Goal: Task Accomplishment & Management: Manage account settings

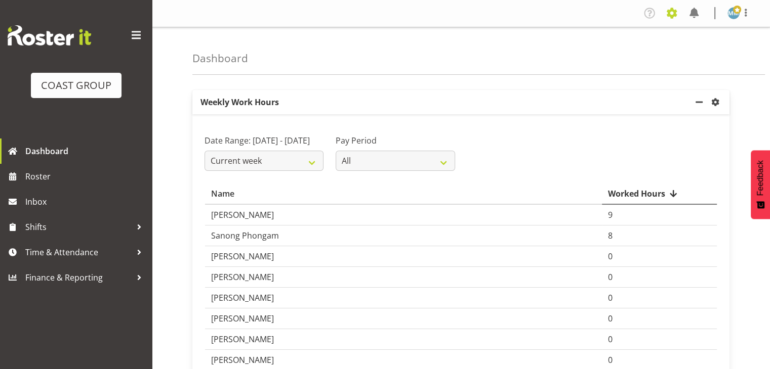
click at [670, 14] on span at bounding box center [671, 13] width 16 height 16
click at [629, 59] on link "Jobs" at bounding box center [630, 55] width 97 height 18
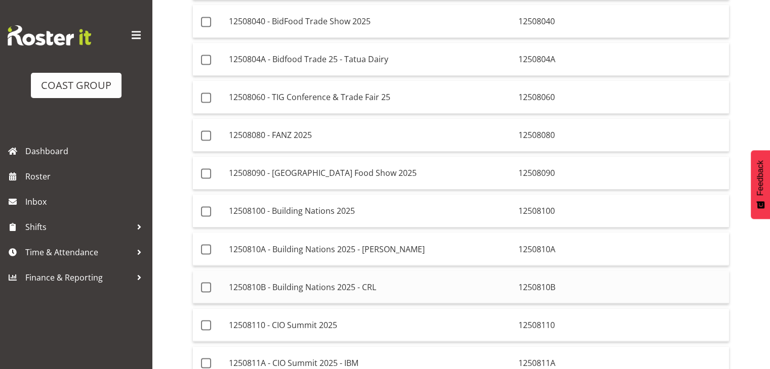
scroll to position [1723, 0]
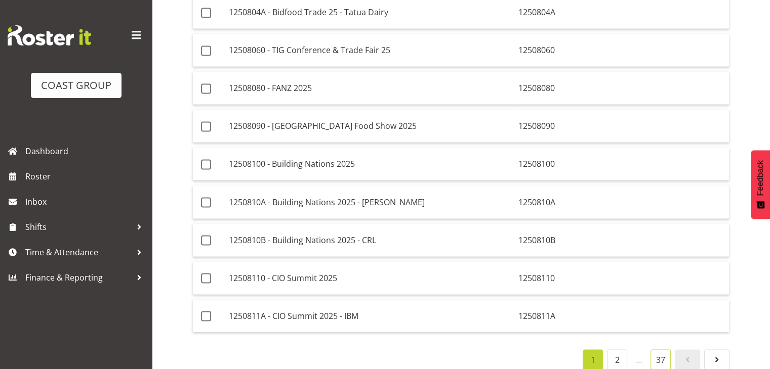
click at [660, 350] on link "37" at bounding box center [660, 360] width 20 height 20
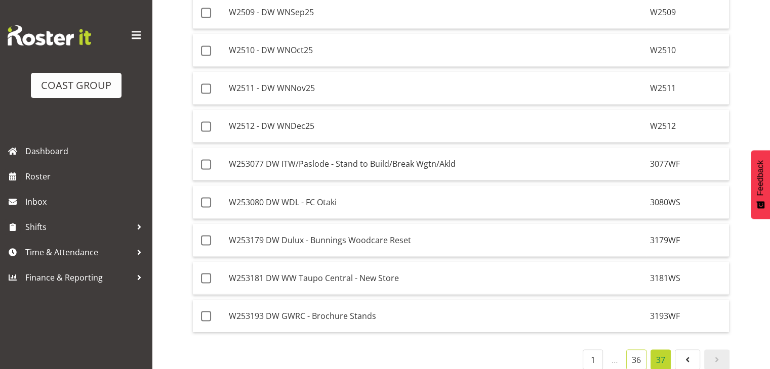
click at [635, 350] on link "36" at bounding box center [636, 360] width 20 height 20
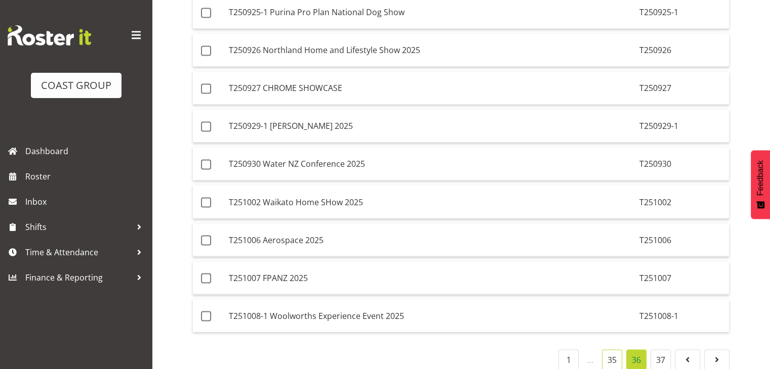
click at [614, 350] on link "35" at bounding box center [612, 360] width 20 height 20
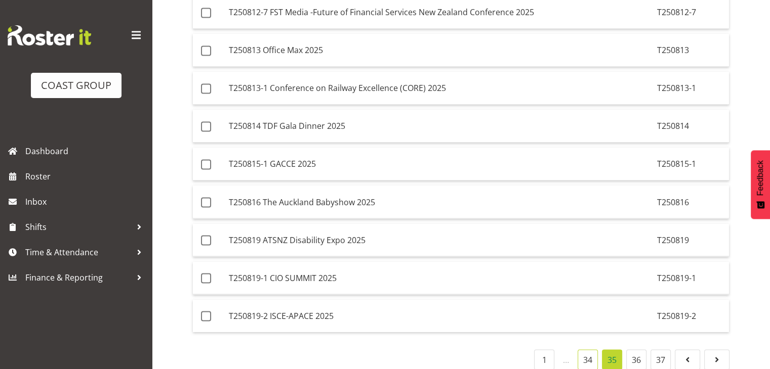
click at [594, 350] on link "34" at bounding box center [587, 360] width 20 height 20
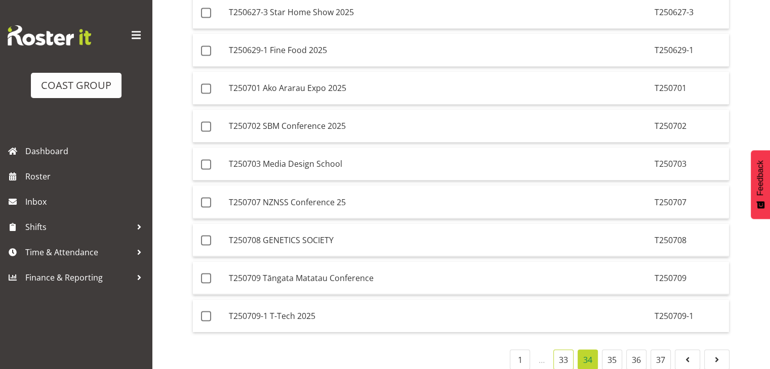
click at [569, 350] on link "33" at bounding box center [563, 360] width 20 height 20
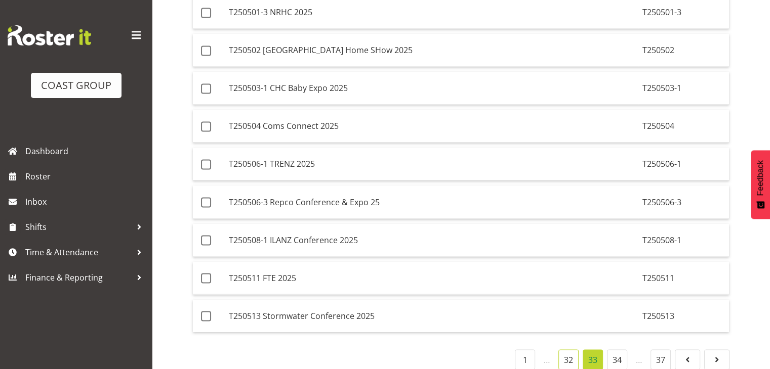
click at [568, 350] on link "32" at bounding box center [568, 360] width 20 height 20
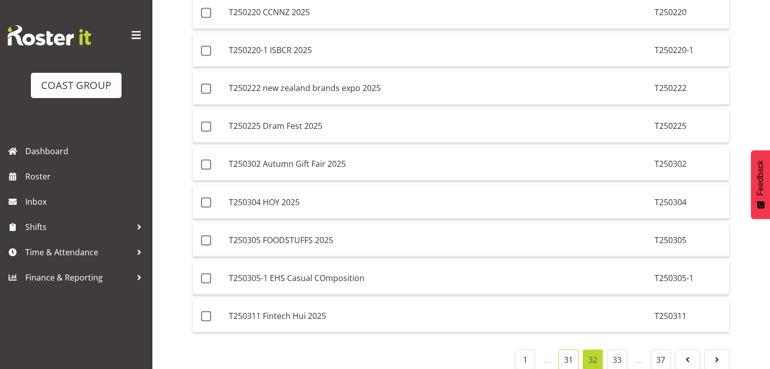
click at [568, 350] on link "31" at bounding box center [568, 360] width 20 height 20
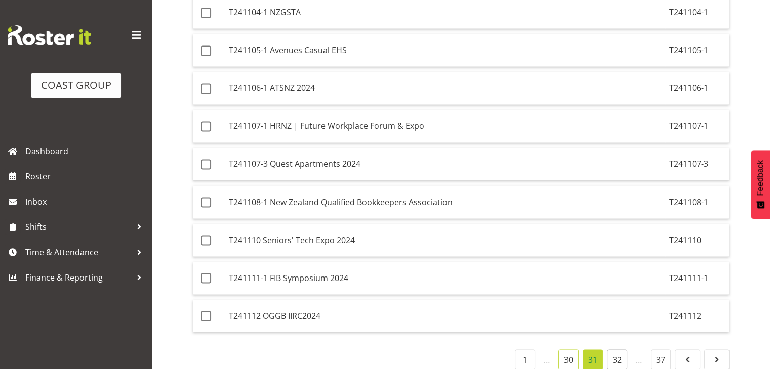
click at [568, 350] on link "30" at bounding box center [568, 360] width 20 height 20
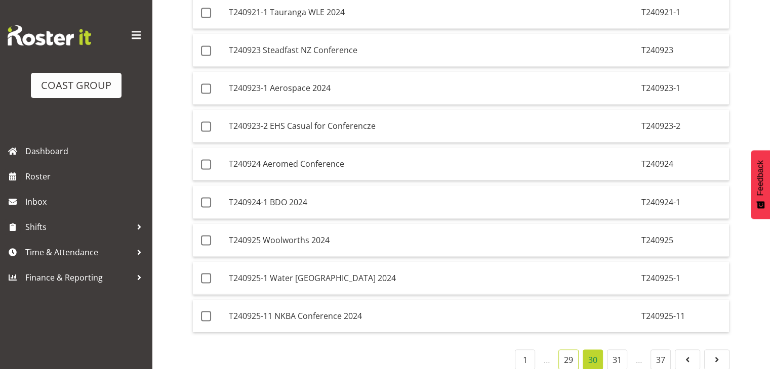
click at [568, 350] on link "29" at bounding box center [568, 360] width 20 height 20
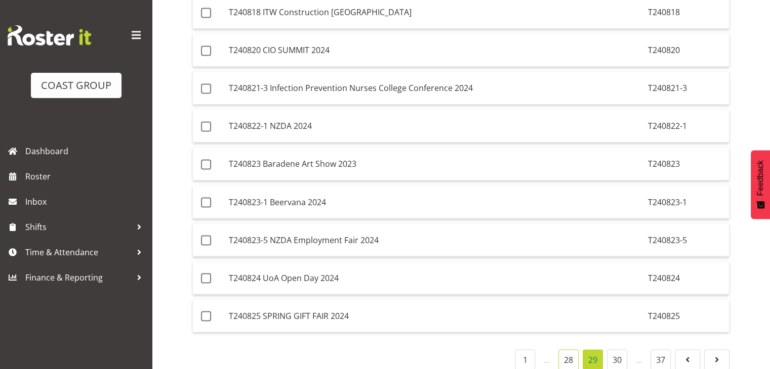
click at [568, 350] on link "28" at bounding box center [568, 360] width 20 height 20
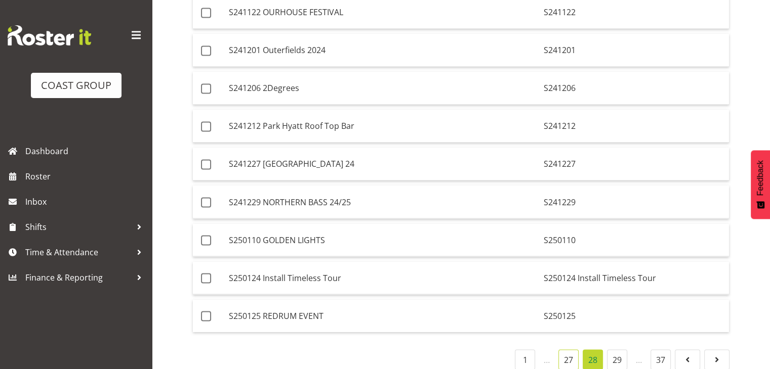
click at [568, 350] on link "27" at bounding box center [568, 360] width 20 height 20
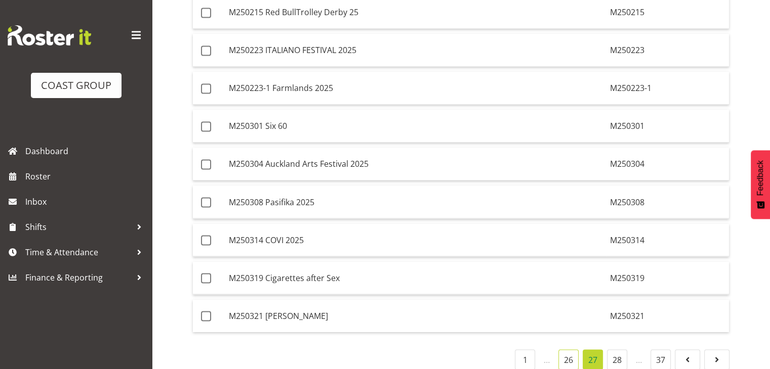
click at [568, 350] on link "26" at bounding box center [568, 360] width 20 height 20
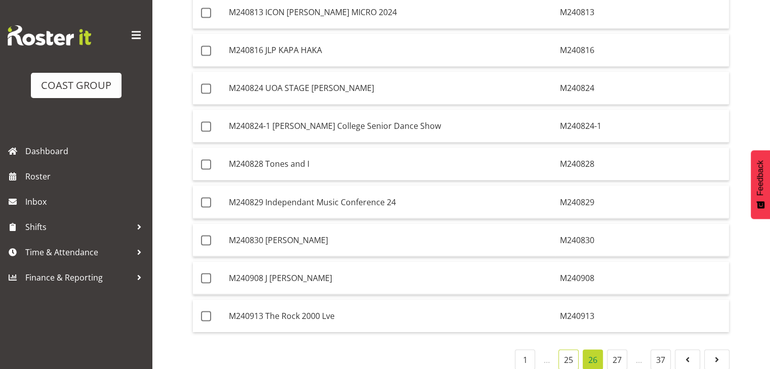
click at [568, 350] on link "25" at bounding box center [568, 360] width 20 height 20
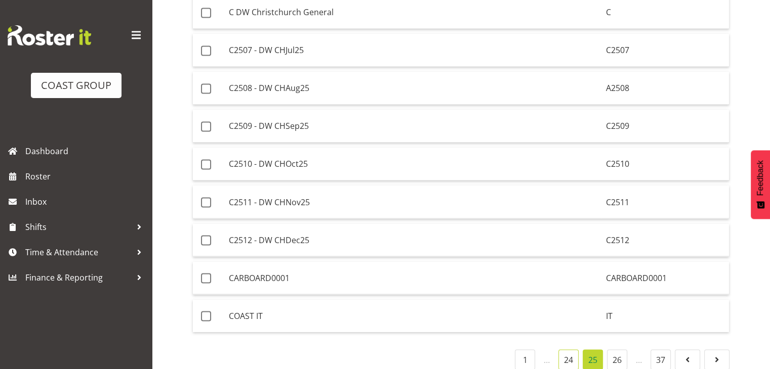
click at [568, 350] on link "24" at bounding box center [568, 360] width 20 height 20
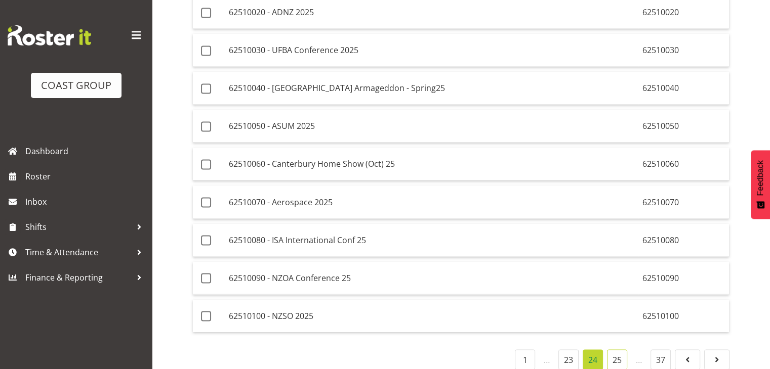
click at [621, 350] on link "25" at bounding box center [617, 360] width 20 height 20
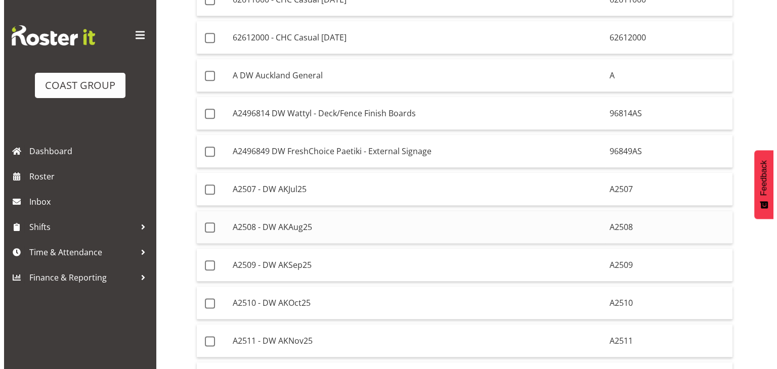
scroll to position [1217, 0]
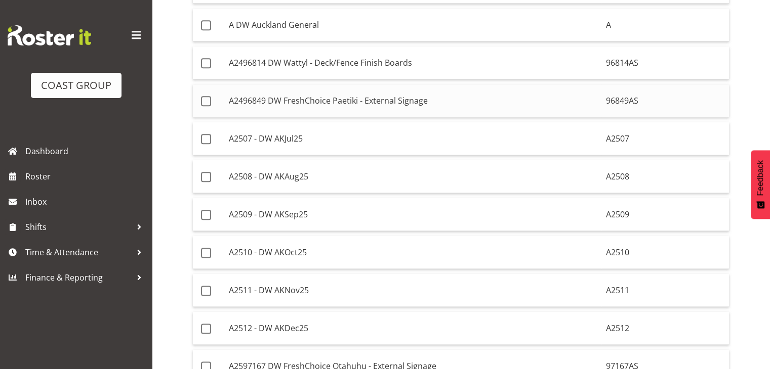
click at [461, 86] on td "A2496849 DW FreshChoice Paetiki - External Signage" at bounding box center [413, 100] width 376 height 33
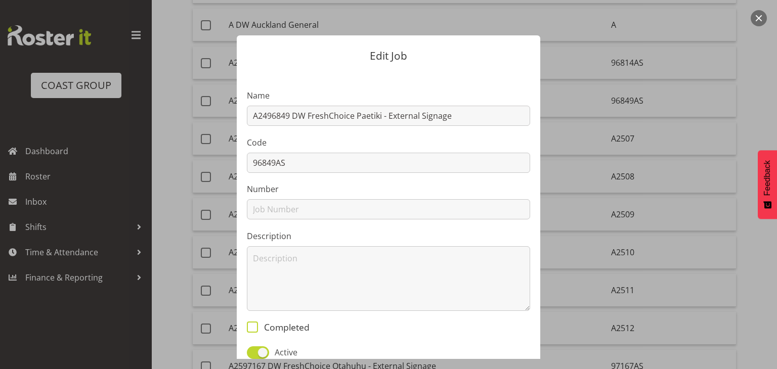
click at [248, 324] on span at bounding box center [252, 327] width 11 height 11
click at [248, 324] on input "Completed" at bounding box center [250, 327] width 7 height 7
checkbox input "true"
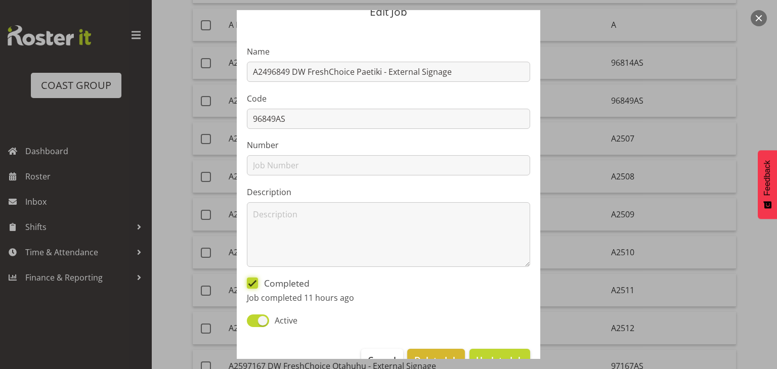
scroll to position [72, 0]
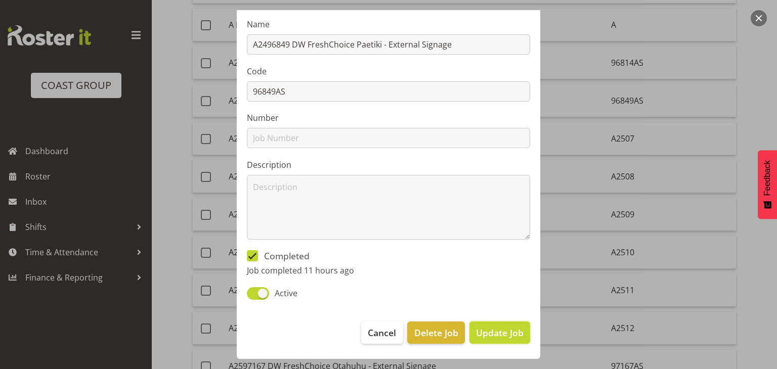
click at [498, 331] on span "Update Job" at bounding box center [500, 332] width 48 height 13
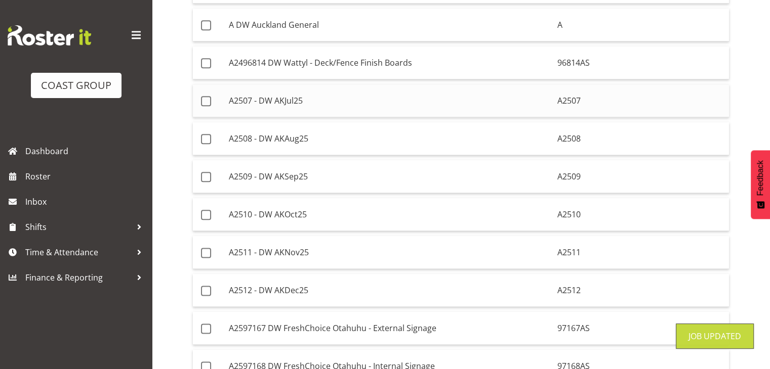
click at [328, 88] on td "A2507 - DW AKJul25" at bounding box center [389, 100] width 328 height 33
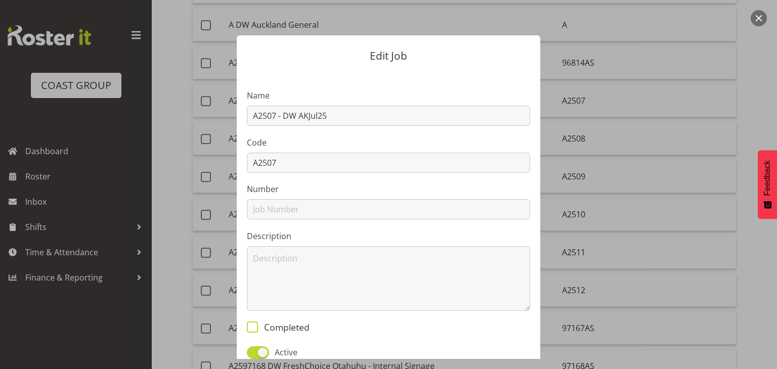
click at [251, 331] on span at bounding box center [252, 327] width 11 height 11
click at [251, 330] on input "Completed" at bounding box center [250, 327] width 7 height 7
checkbox input "true"
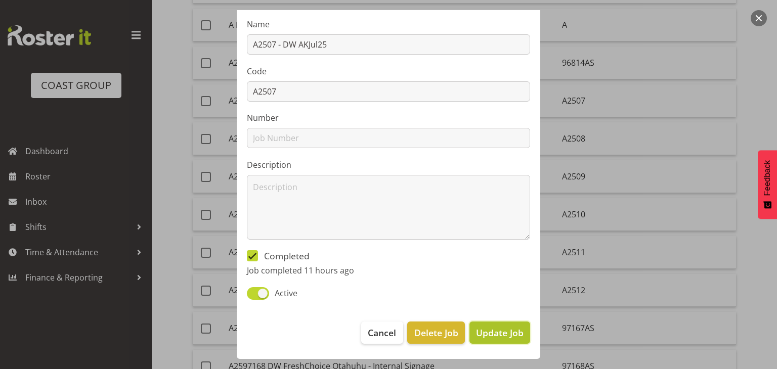
click at [502, 330] on span "Update Job" at bounding box center [500, 332] width 48 height 13
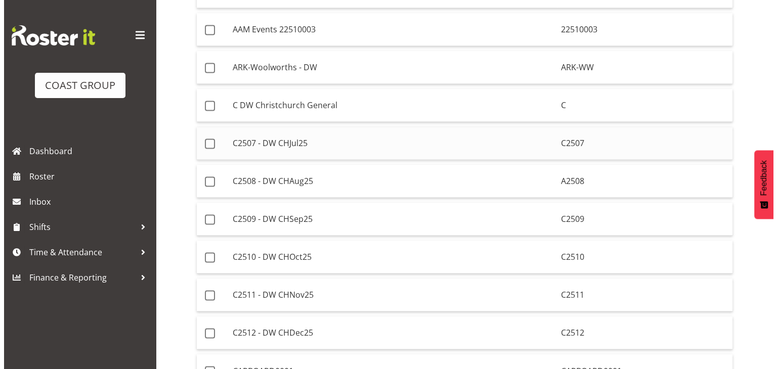
scroll to position [1571, 0]
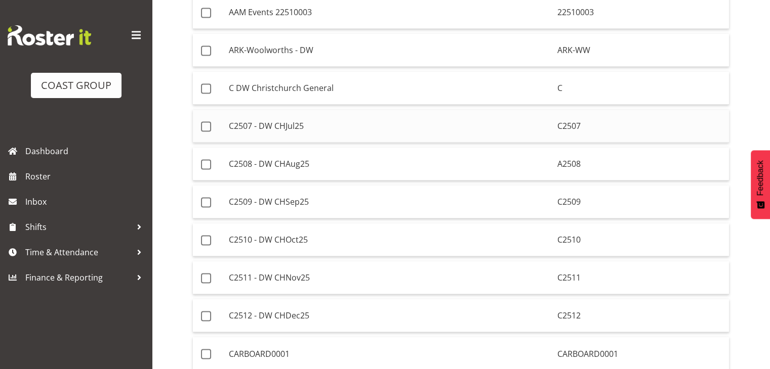
click at [313, 118] on td "C2507 - DW CHJul25" at bounding box center [389, 126] width 328 height 33
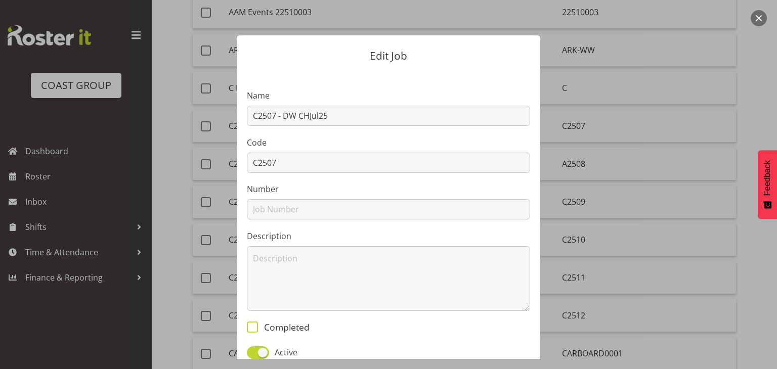
drag, startPoint x: 251, startPoint y: 327, endPoint x: 271, endPoint y: 316, distance: 22.9
click at [251, 326] on span at bounding box center [252, 327] width 11 height 11
click at [251, 326] on input "Completed" at bounding box center [250, 327] width 7 height 7
checkbox input "true"
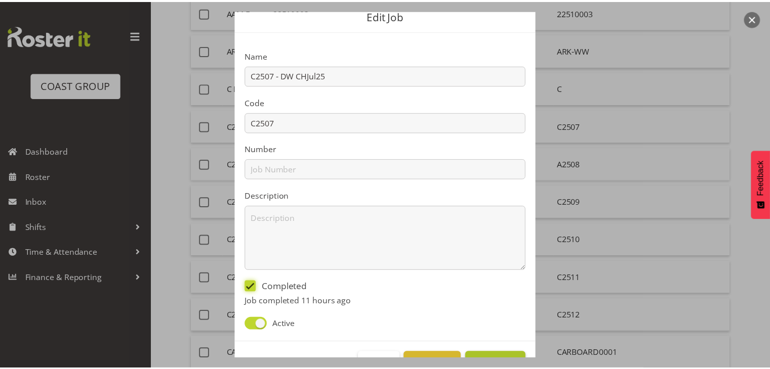
scroll to position [72, 0]
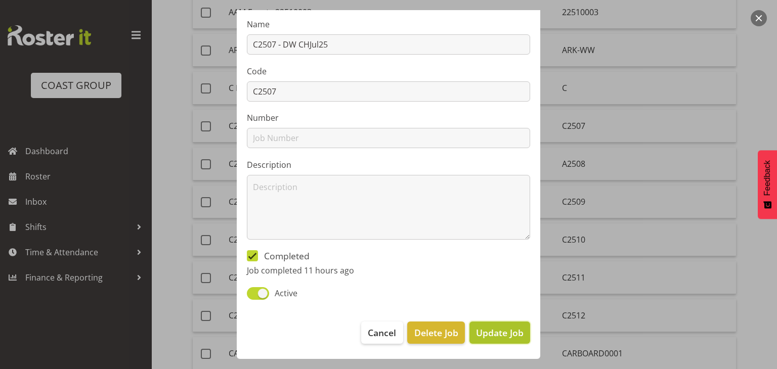
click at [502, 333] on span "Update Job" at bounding box center [500, 332] width 48 height 13
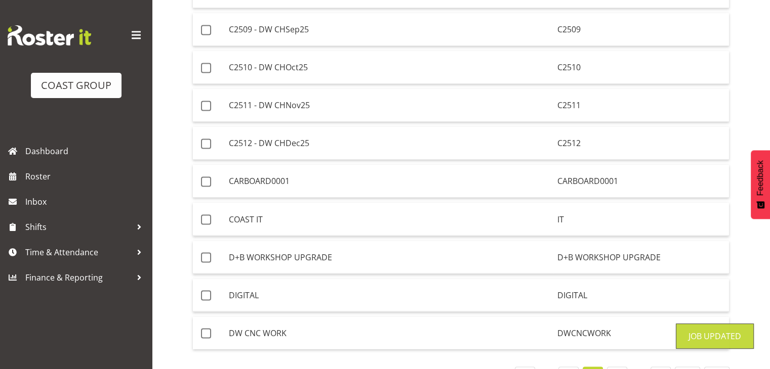
scroll to position [1723, 0]
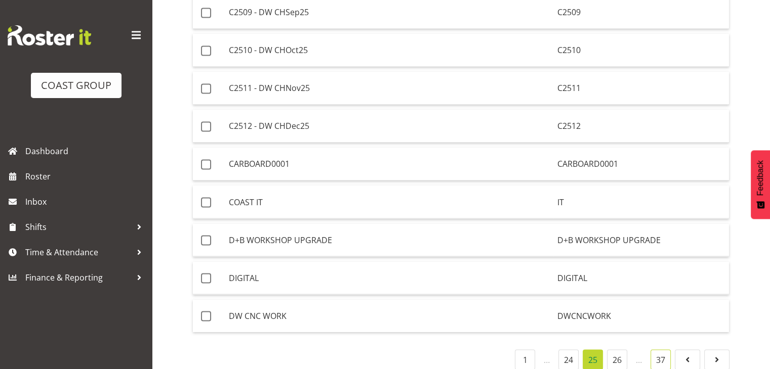
click at [661, 350] on link "37" at bounding box center [660, 360] width 20 height 20
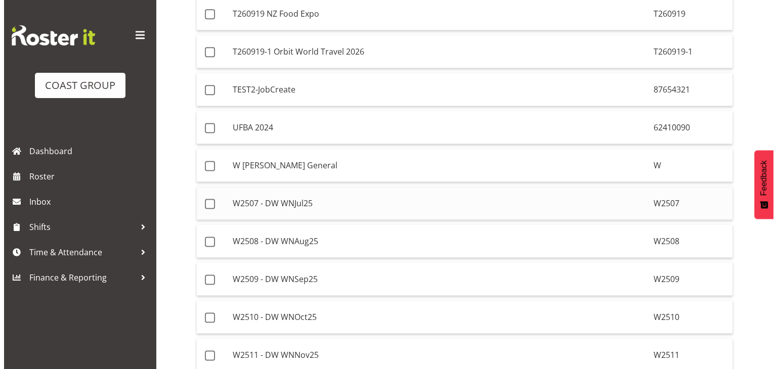
scroll to position [1357, 0]
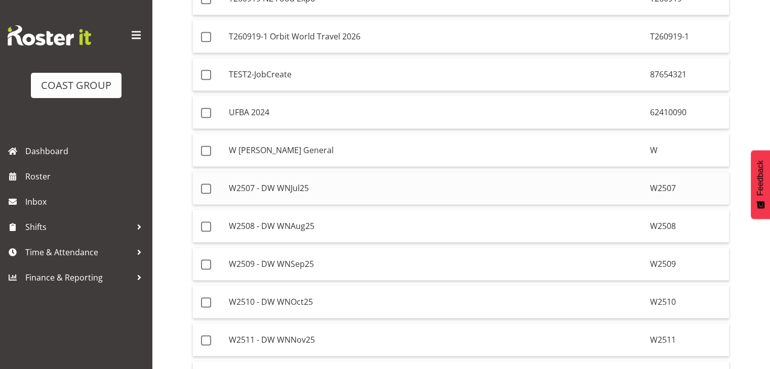
click at [267, 177] on td "W2507 - DW WNJul25" at bounding box center [435, 188] width 421 height 33
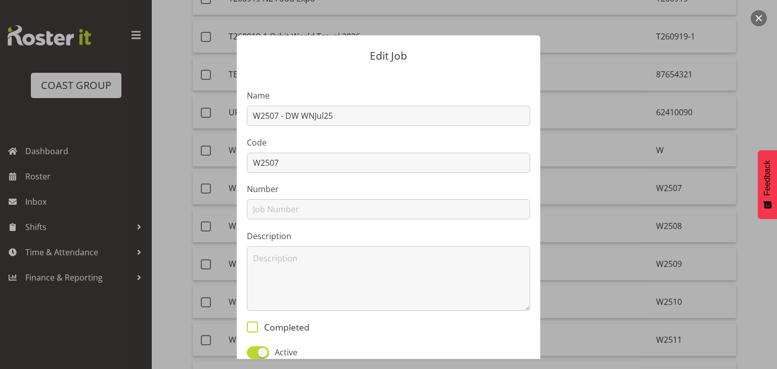
click at [247, 332] on span at bounding box center [252, 327] width 11 height 11
click at [247, 330] on input "Completed" at bounding box center [250, 327] width 7 height 7
checkbox input "true"
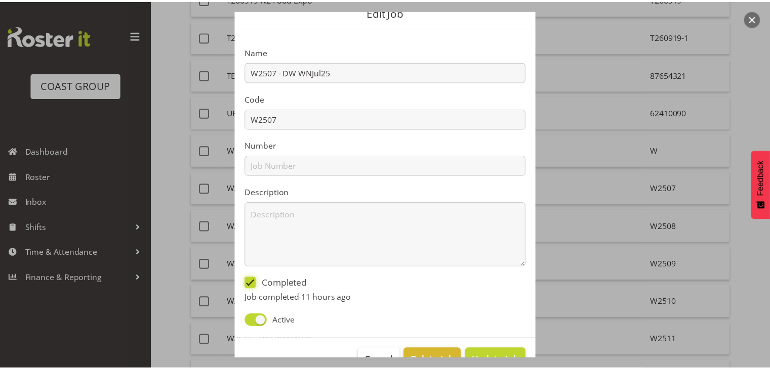
scroll to position [72, 0]
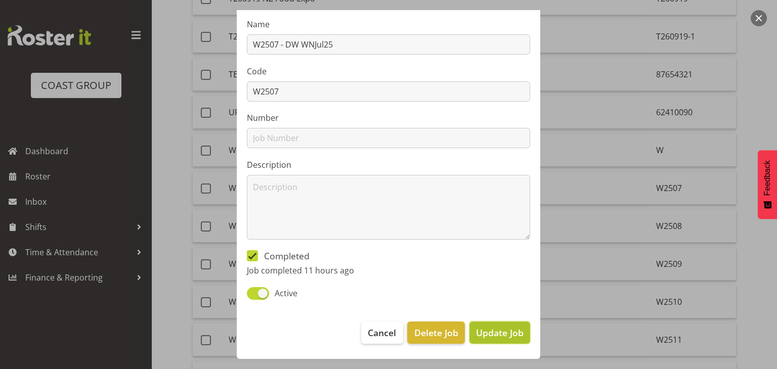
drag, startPoint x: 516, startPoint y: 328, endPoint x: 564, endPoint y: 274, distance: 72.4
click at [517, 327] on span "Update Job" at bounding box center [500, 332] width 48 height 13
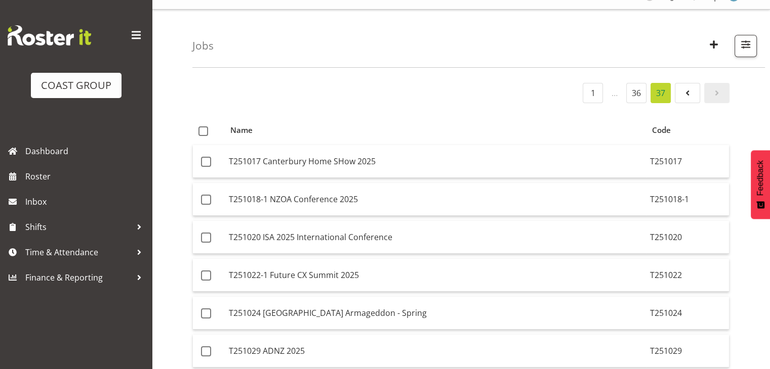
scroll to position [0, 0]
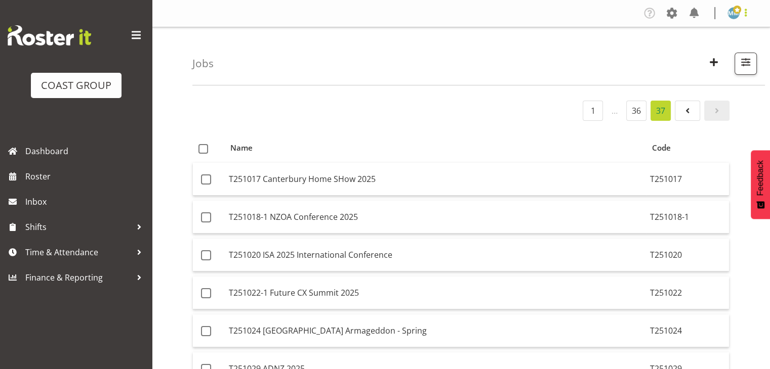
click at [743, 14] on span at bounding box center [745, 13] width 12 height 12
click at [680, 52] on link "Log Out" at bounding box center [702, 53] width 97 height 18
